Goal: Complete application form: Complete application form

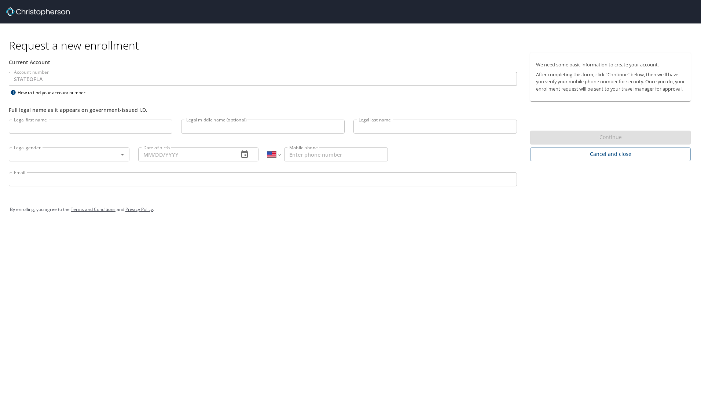
select select "US"
click at [55, 123] on input "Legal first name" at bounding box center [91, 127] width 164 height 14
type input "Jordan"
type input "Chenevert"
type input "1 (225) 302-0161"
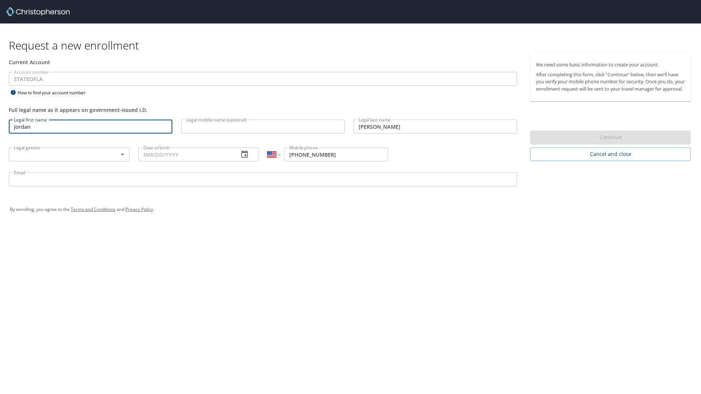
type input "chenevertjc@warhawks.ulm.edu"
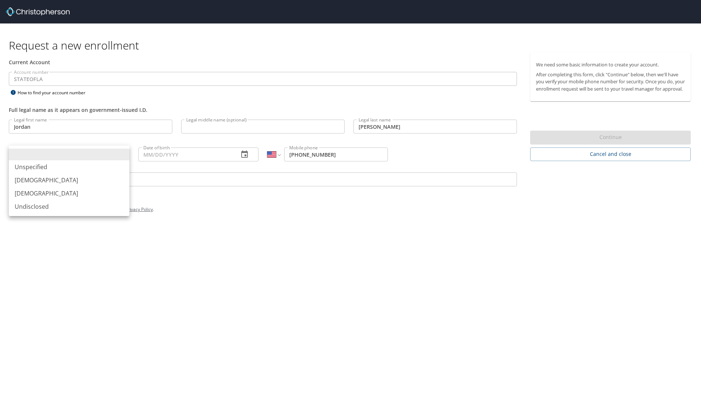
click at [63, 157] on body "Request a new enrollment Current Account Account number STATEOFLA Account numbe…" at bounding box center [350, 197] width 701 height 394
click at [50, 177] on li "Male" at bounding box center [69, 179] width 121 height 13
type input "Male"
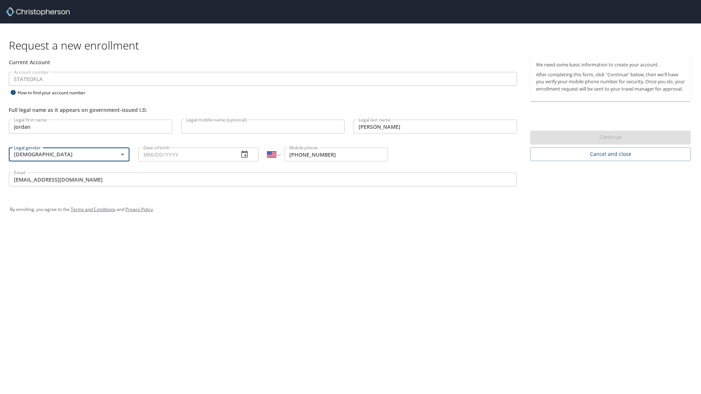
click at [169, 147] on input "Date of birth" at bounding box center [185, 154] width 95 height 14
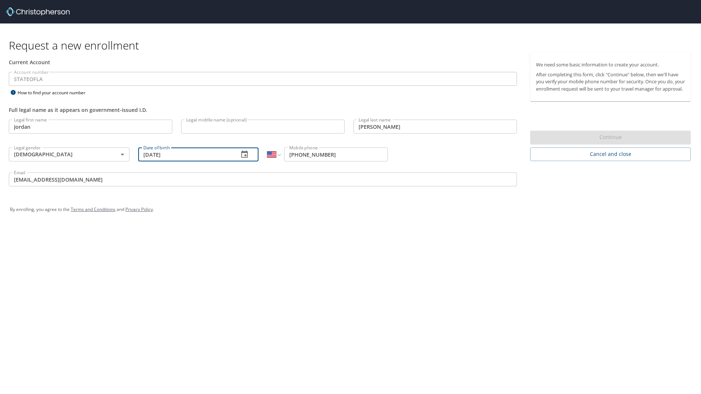
type input "09/24/2001"
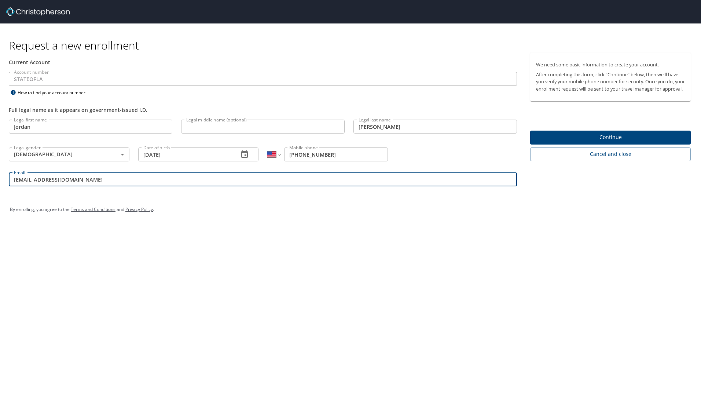
click at [239, 178] on input "chenevertjc@warhawks.ulm.edu" at bounding box center [263, 179] width 508 height 14
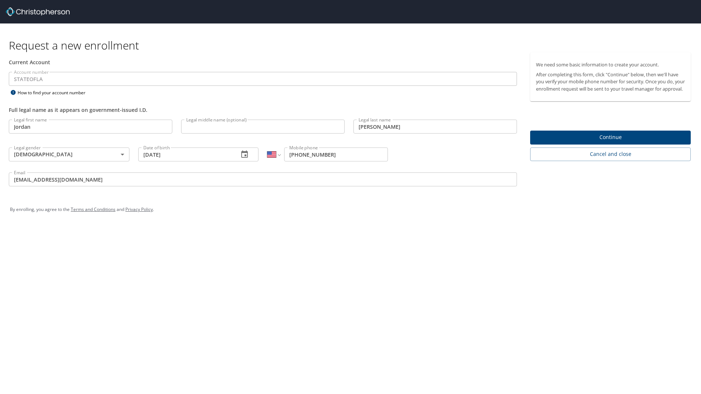
click at [300, 233] on div "Request a new enrollment Current Account Account number STATEOFLA Account numbe…" at bounding box center [350, 197] width 701 height 394
click at [585, 142] on span "Continue" at bounding box center [610, 137] width 149 height 9
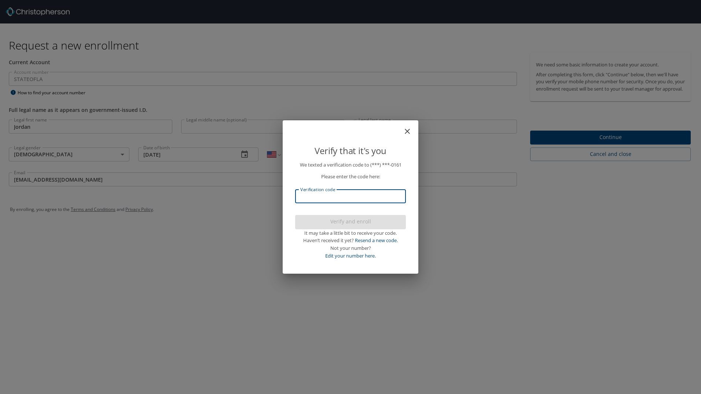
click at [350, 195] on input "Verification code" at bounding box center [350, 196] width 111 height 14
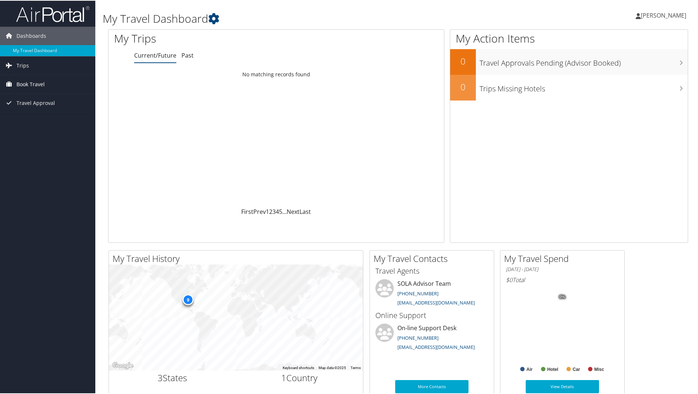
click at [43, 84] on span "Book Travel" at bounding box center [30, 83] width 28 height 18
click at [49, 108] on link "Book/Manage Online Trips" at bounding box center [47, 109] width 95 height 11
